Goal: Information Seeking & Learning: Find contact information

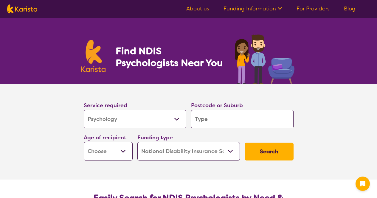
select select "Psychology"
select select "NDIS"
select select "Psychology"
select select "NDIS"
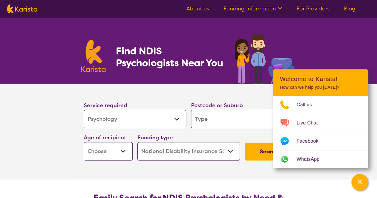
click at [157, 90] on section "Service required Allied Health Assistant Assessment ([MEDICAL_DATA] or [MEDICAL…" at bounding box center [188, 123] width 229 height 79
click at [221, 122] on input "search" at bounding box center [242, 119] width 102 height 18
type input "3162"
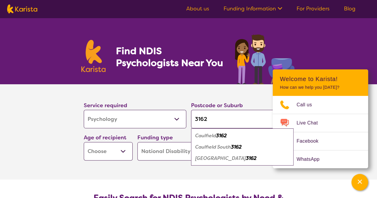
click at [123, 150] on select "Early Childhood - 0 to 9 Child - 10 to 11 Adolescent - 12 to 17 Adult - 18 to 6…" at bounding box center [108, 151] width 49 height 18
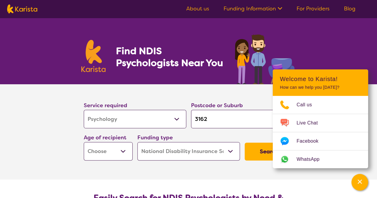
select select "AS"
click at [84, 142] on select "Early Childhood - 0 to 9 Child - 10 to 11 Adolescent - 12 to 17 Adult - 18 to 6…" at bounding box center [108, 151] width 49 height 18
select select "AS"
click at [361, 180] on icon "Channel Menu" at bounding box center [359, 182] width 6 height 6
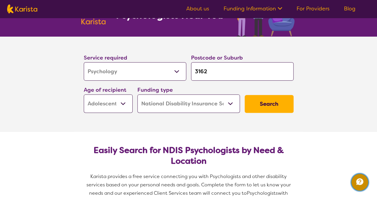
scroll to position [48, 0]
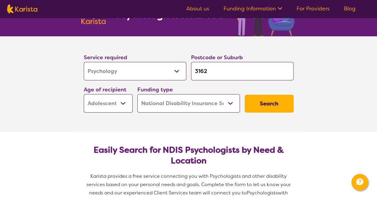
click at [264, 102] on button "Search" at bounding box center [268, 104] width 49 height 18
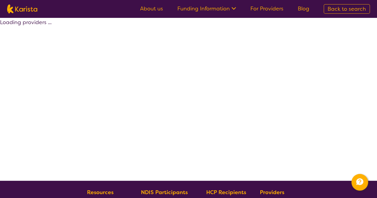
select select "by_score"
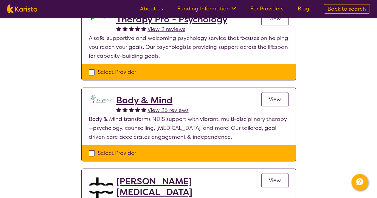
scroll to position [258, 0]
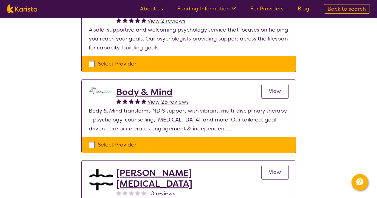
click at [158, 93] on h2 "Body & Mind" at bounding box center [152, 92] width 72 height 11
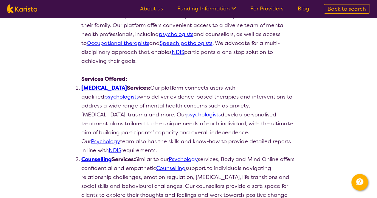
scroll to position [111, 0]
click at [120, 138] on link "Psychology" at bounding box center [105, 141] width 29 height 7
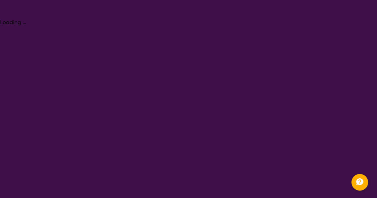
select select "Psychology"
select select "AS"
select select "NDIS"
select select "Psychology"
select select "AS"
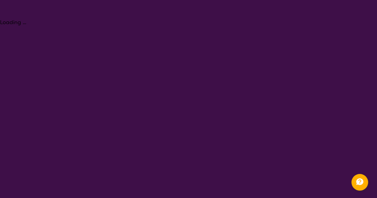
select select "NDIS"
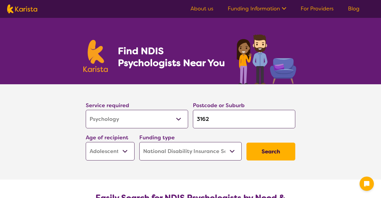
select select "Psychology"
select select "AS"
select select "NDIS"
select select "Psychology"
select select "AS"
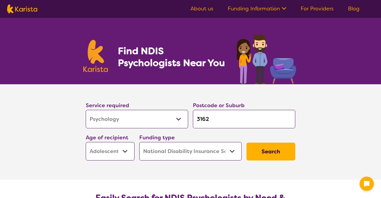
select select "NDIS"
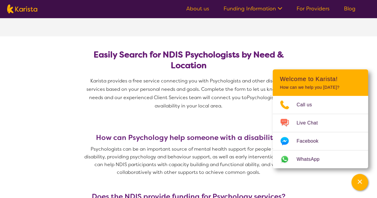
scroll to position [144, 0]
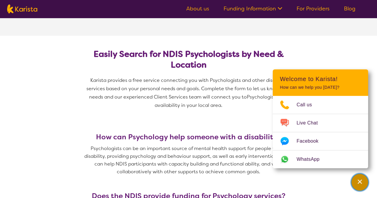
click at [354, 181] on div "Channel Menu" at bounding box center [359, 182] width 12 height 13
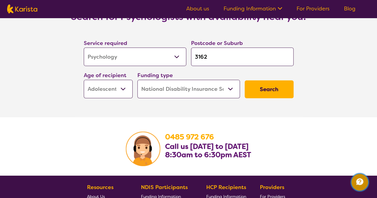
scroll to position [926, 0]
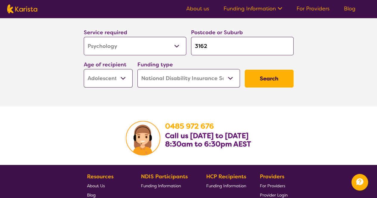
click at [267, 72] on button "Search" at bounding box center [268, 79] width 49 height 18
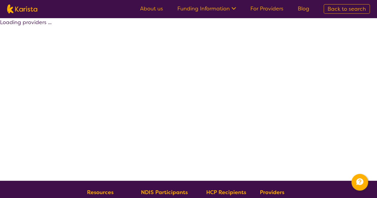
select select "by_score"
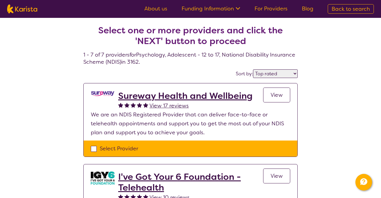
select select "Psychology"
select select "AS"
select select "NDIS"
select select "Psychology"
select select "AS"
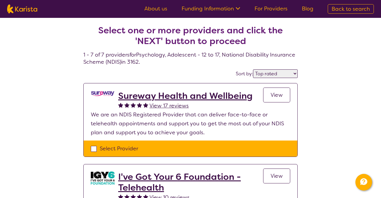
select select "NDIS"
